Goal: Task Accomplishment & Management: Manage account settings

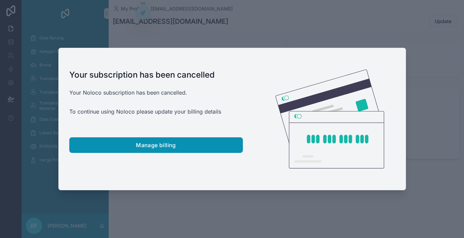
click at [148, 146] on span "Manage billing" at bounding box center [156, 145] width 40 height 7
click at [84, 142] on button "Manage billing" at bounding box center [156, 146] width 174 height 16
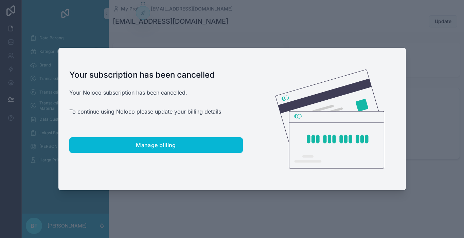
click at [344, 33] on div at bounding box center [232, 119] width 464 height 238
click at [209, 37] on div at bounding box center [232, 119] width 464 height 238
click at [374, 27] on div at bounding box center [232, 119] width 464 height 238
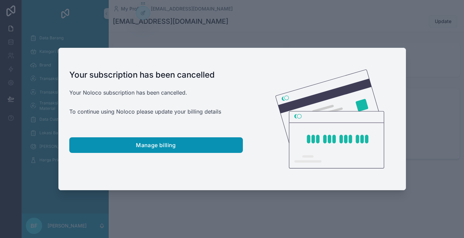
click at [222, 146] on button "Manage billing" at bounding box center [156, 146] width 174 height 16
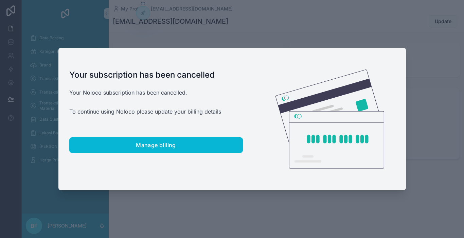
click at [394, 37] on div at bounding box center [232, 119] width 464 height 238
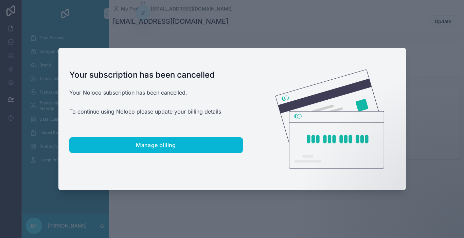
click at [366, 36] on div at bounding box center [232, 119] width 464 height 238
click at [171, 209] on div at bounding box center [232, 119] width 464 height 238
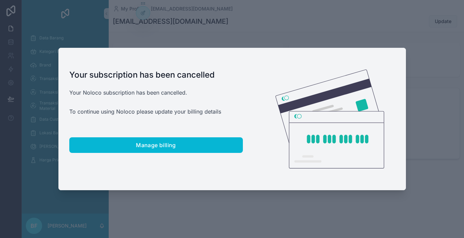
click at [306, 20] on div at bounding box center [232, 119] width 464 height 238
